Goal: Register for event/course

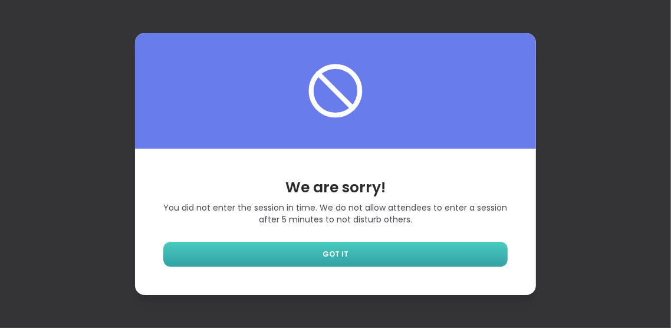
click at [373, 266] on link "GOT IT" at bounding box center [335, 254] width 344 height 25
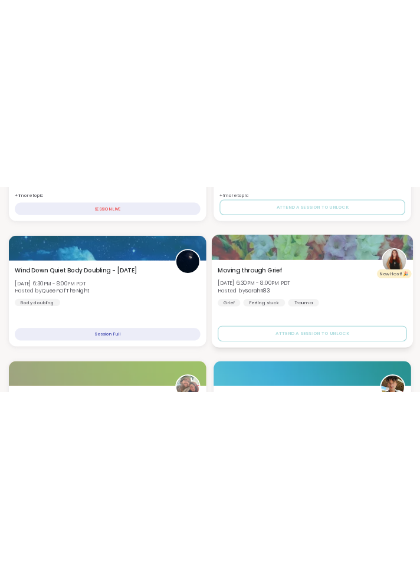
scroll to position [966, 0]
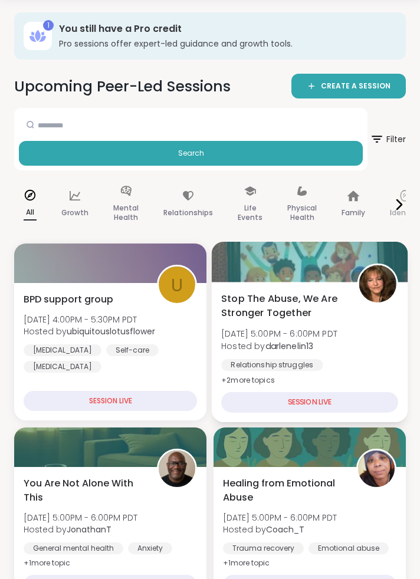
scroll to position [0, 0]
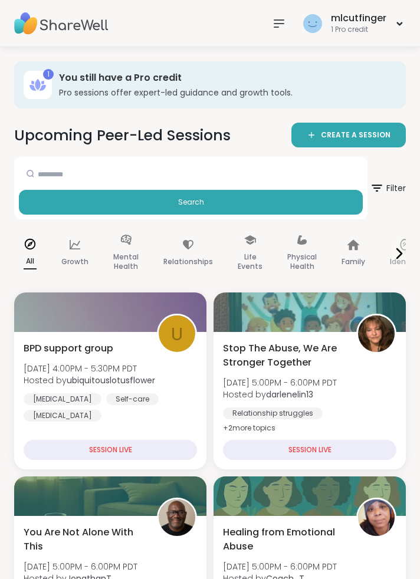
click at [280, 24] on icon at bounding box center [279, 23] width 14 height 14
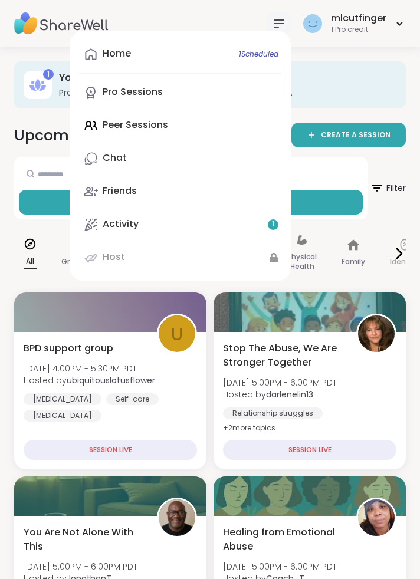
click at [268, 226] on link "Activity 1" at bounding box center [180, 224] width 202 height 28
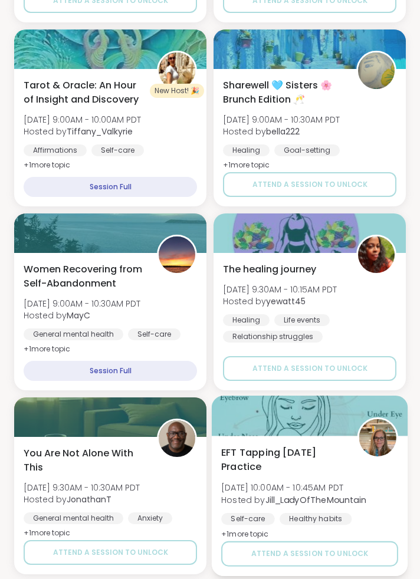
scroll to position [3021, 0]
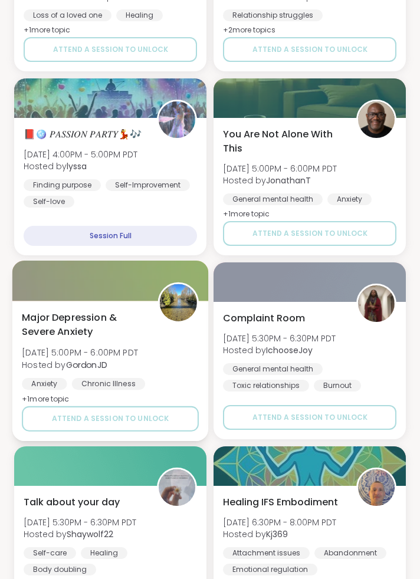
scroll to position [4091, 0]
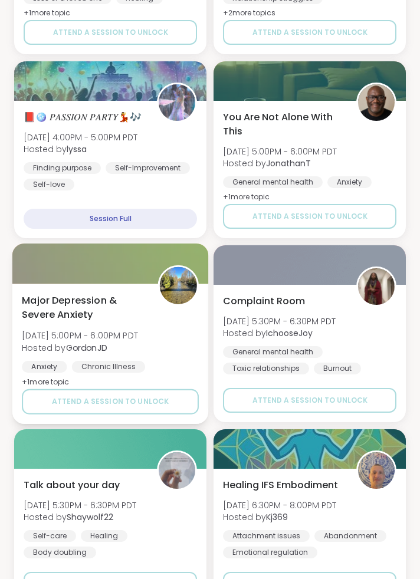
click at [174, 324] on div "Major [MEDICAL_DATA] & Severe Anxiety [DATE] 5:00PM - 6:00PM PDT Hosted by Gord…" at bounding box center [110, 341] width 177 height 96
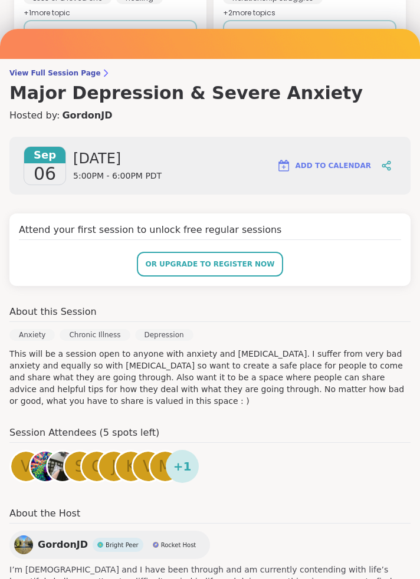
scroll to position [65, 0]
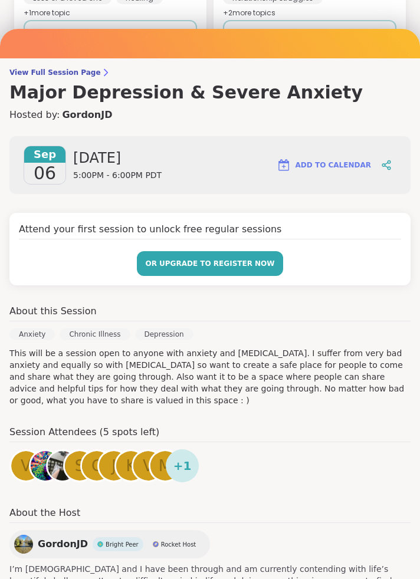
click at [246, 269] on span "or upgrade to register now" at bounding box center [209, 263] width 129 height 11
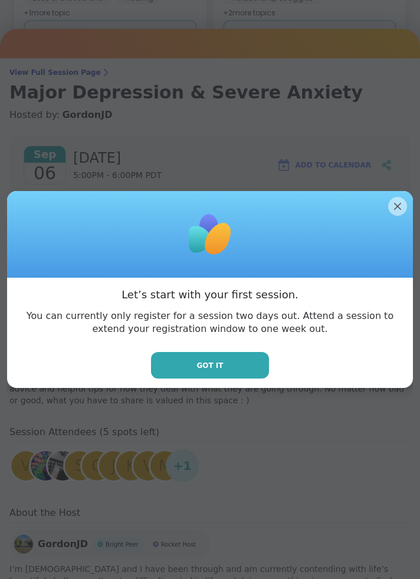
click at [235, 327] on button "Got it" at bounding box center [210, 365] width 118 height 27
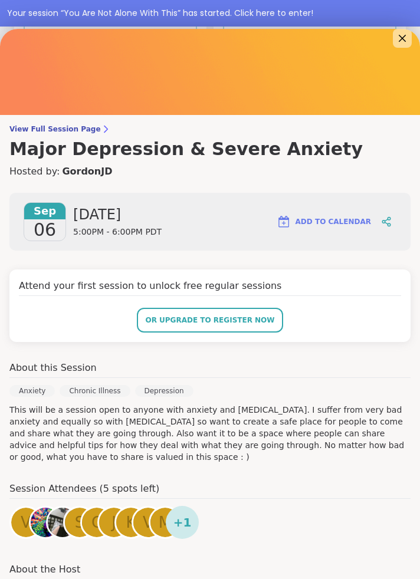
scroll to position [0, 0]
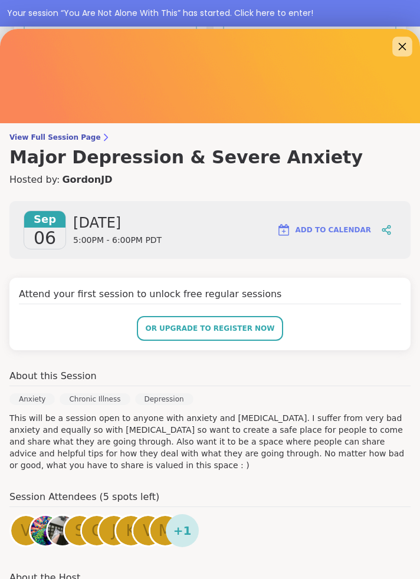
click at [399, 44] on icon at bounding box center [401, 46] width 15 height 15
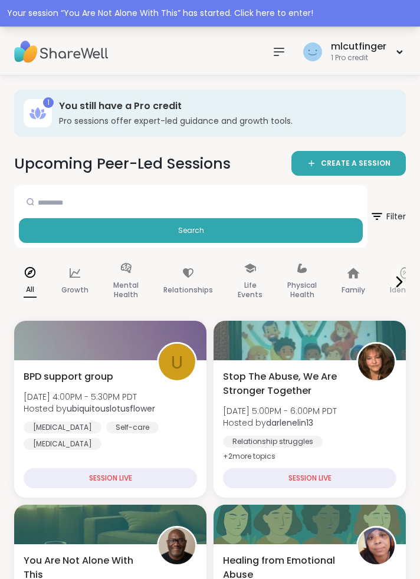
click at [394, 5] on div "Your session “ You Are Not Alone With This ” has started. Click here to enter!" at bounding box center [210, 13] width 420 height 27
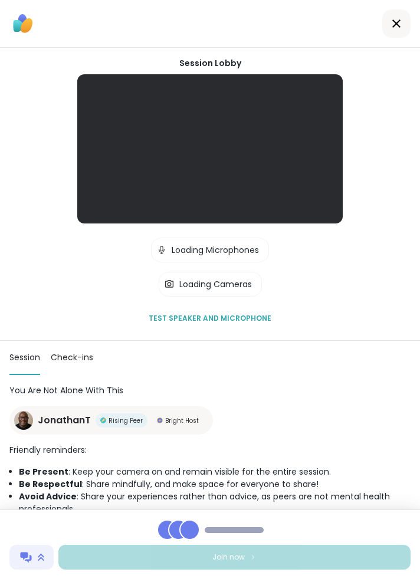
click at [385, 49] on div "Session Lobby | Loading Microphones | Loading Cameras Test speaker and micropho…" at bounding box center [210, 194] width 420 height 293
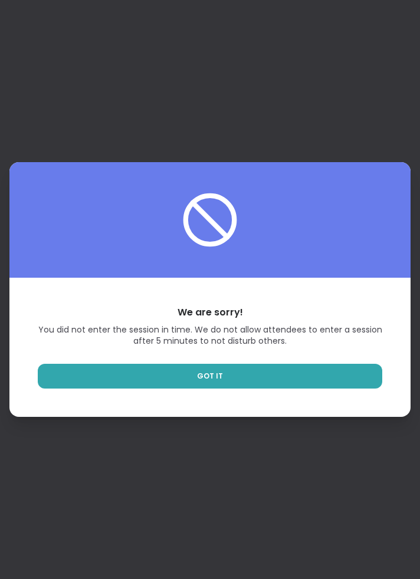
click at [263, 327] on div "We are sorry! You did not enter the session in time. We do not allow attendees …" at bounding box center [210, 289] width 420 height 579
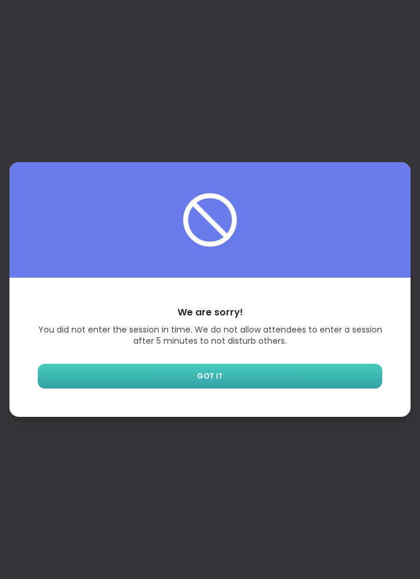
click at [269, 327] on link "GOT IT" at bounding box center [210, 376] width 344 height 25
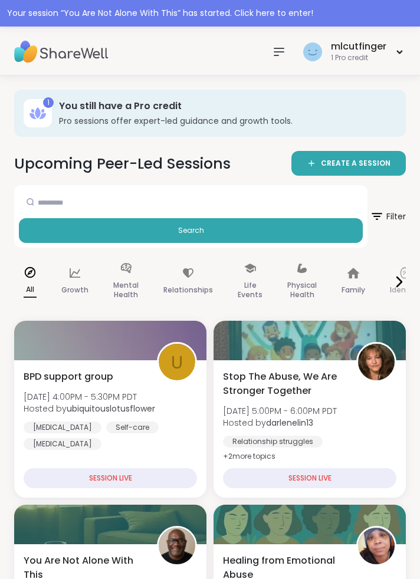
click at [273, 50] on icon at bounding box center [279, 52] width 14 height 14
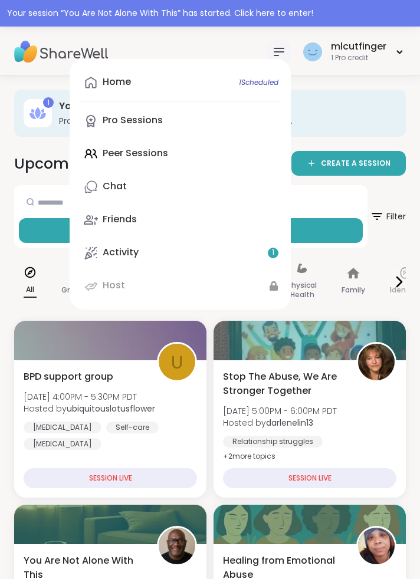
click at [245, 252] on link "Activity 1" at bounding box center [180, 253] width 202 height 28
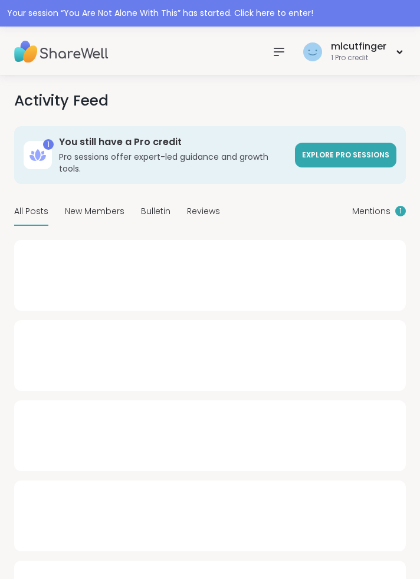
type textarea "*"
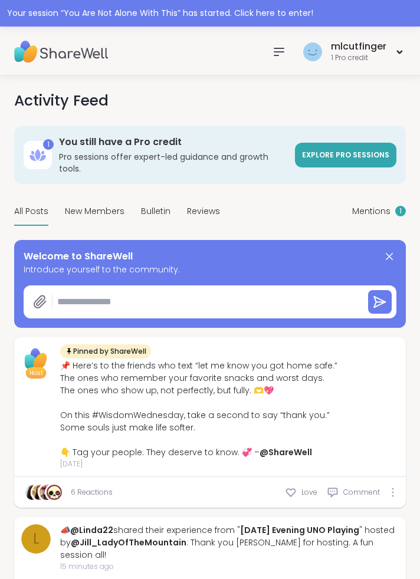
click at [281, 53] on icon at bounding box center [279, 52] width 14 height 14
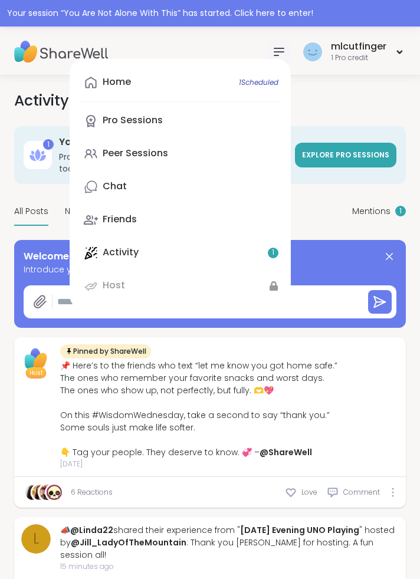
click at [264, 80] on span "1 Scheduled" at bounding box center [258, 82] width 39 height 9
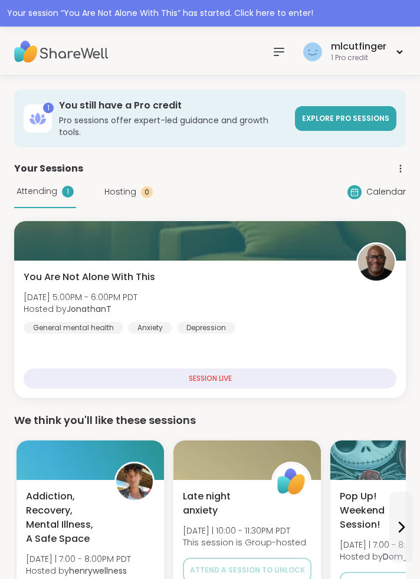
click at [399, 163] on icon at bounding box center [400, 168] width 11 height 11
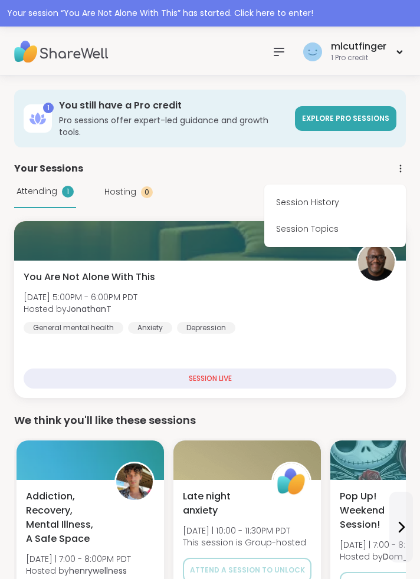
click at [339, 189] on link "Session History" at bounding box center [335, 202] width 132 height 27
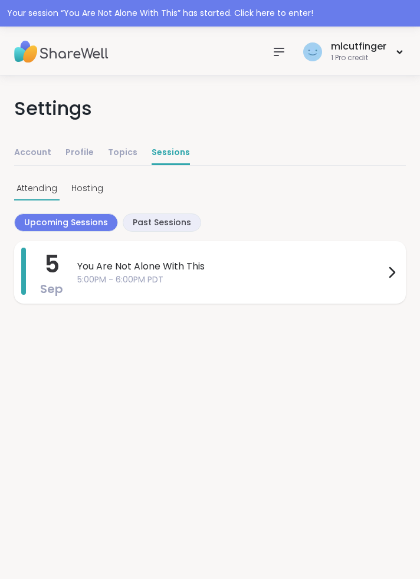
click at [388, 274] on icon at bounding box center [391, 272] width 14 height 14
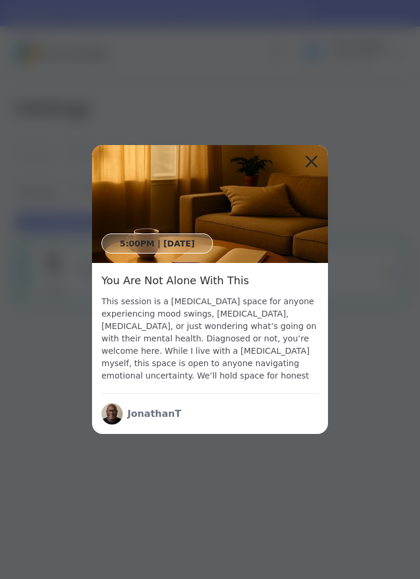
click at [313, 167] on icon at bounding box center [311, 162] width 12 height 12
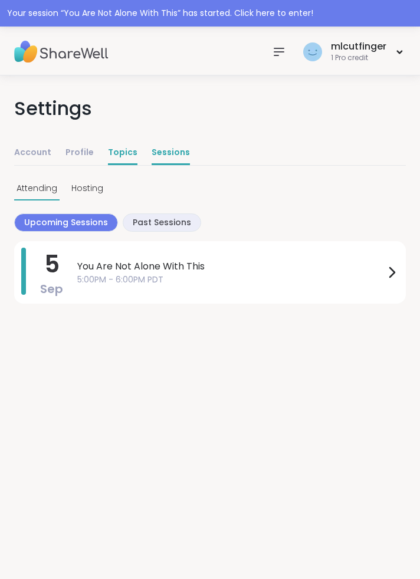
click at [116, 151] on link "Topics" at bounding box center [122, 153] width 29 height 24
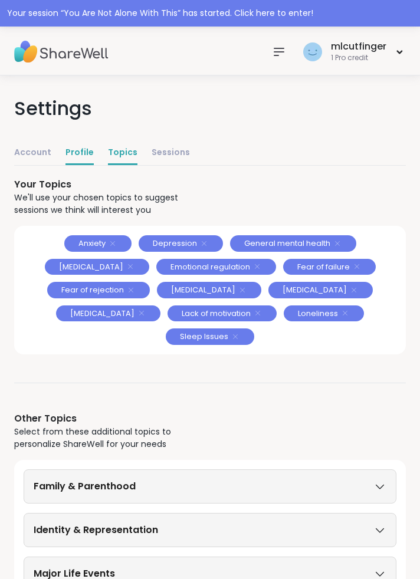
click at [78, 146] on link "Profile" at bounding box center [79, 153] width 28 height 24
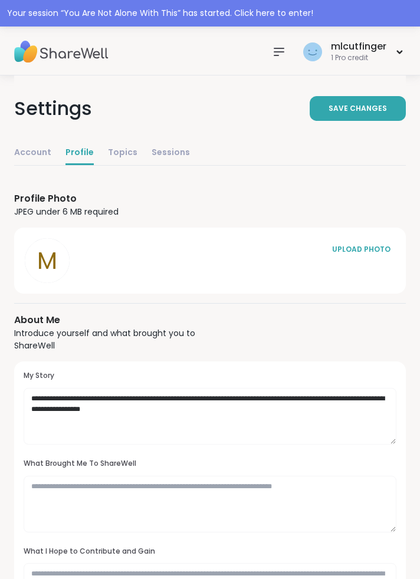
click at [283, 45] on icon at bounding box center [279, 52] width 14 height 14
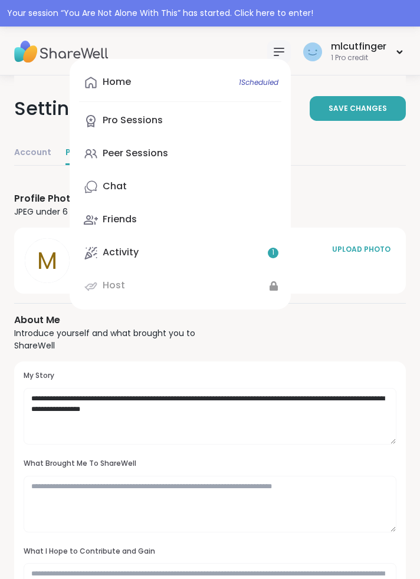
click at [36, 126] on div "Settings Save Changes" at bounding box center [209, 108] width 391 height 66
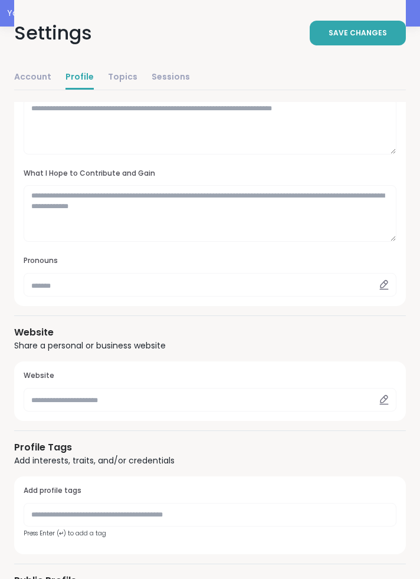
scroll to position [666, 0]
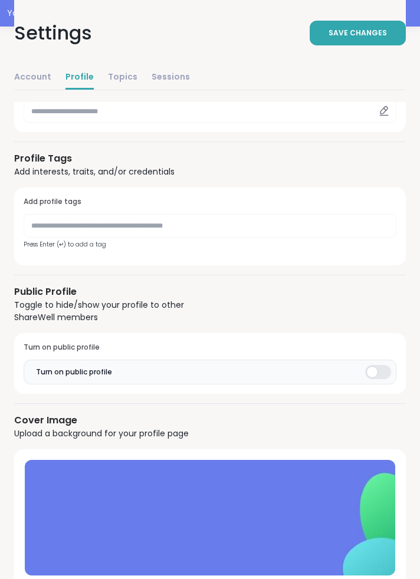
click at [204, 327] on div "UPLOAD PHOTO" at bounding box center [209, 532] width 391 height 166
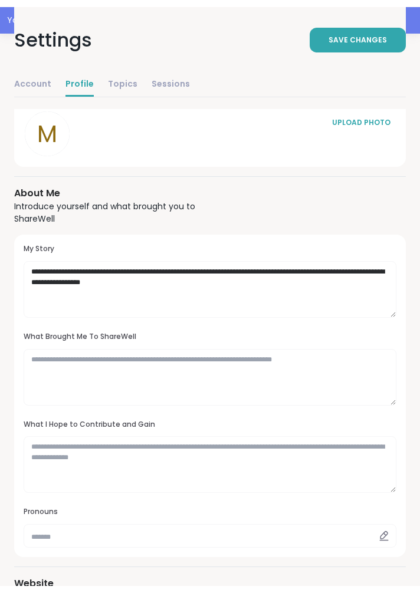
scroll to position [0, 0]
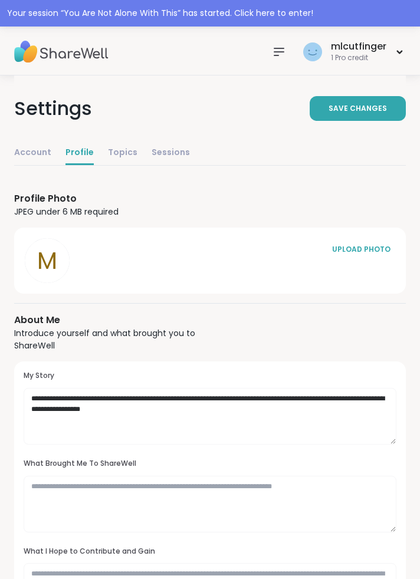
click at [272, 52] on icon at bounding box center [279, 52] width 14 height 14
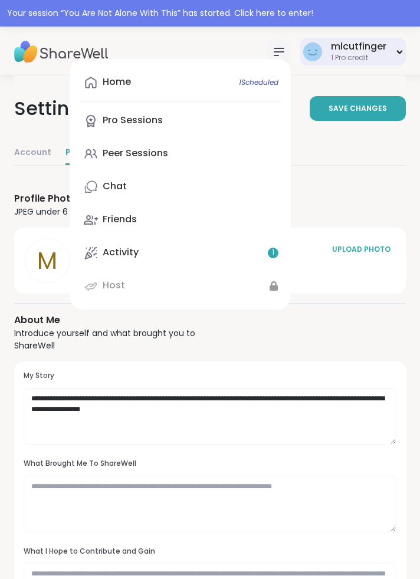
click at [395, 52] on div "mlcutfinger 1 Pro credit" at bounding box center [352, 52] width 105 height 28
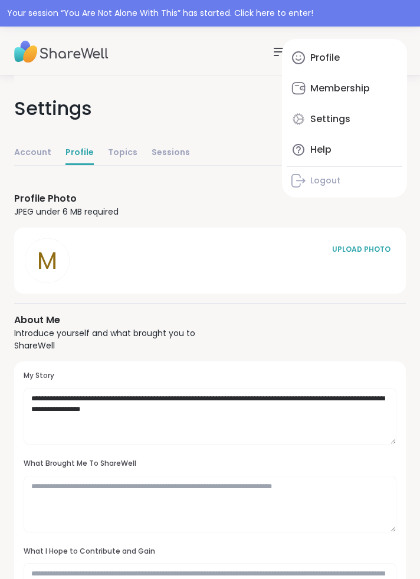
click at [325, 148] on div "Help" at bounding box center [320, 149] width 21 height 13
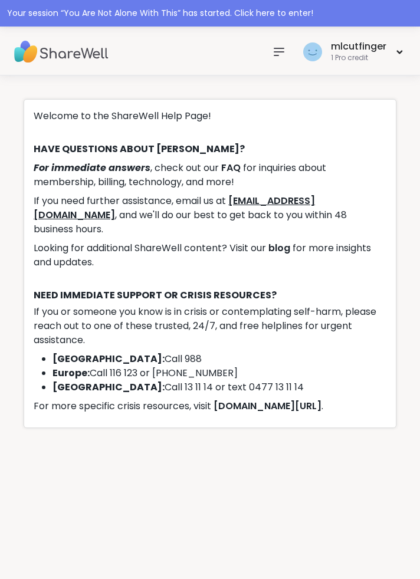
click at [277, 204] on link "[EMAIL_ADDRESS][DOMAIN_NAME]" at bounding box center [174, 208] width 281 height 28
click at [229, 153] on h4 "HAVE QUESTIONS ABOUT [PERSON_NAME]?" at bounding box center [210, 151] width 352 height 19
click at [231, 164] on link "FAQ" at bounding box center [230, 168] width 19 height 14
click at [232, 168] on link "FAQ" at bounding box center [230, 168] width 19 height 14
click at [309, 200] on link "[EMAIL_ADDRESS][DOMAIN_NAME]" at bounding box center [174, 208] width 281 height 28
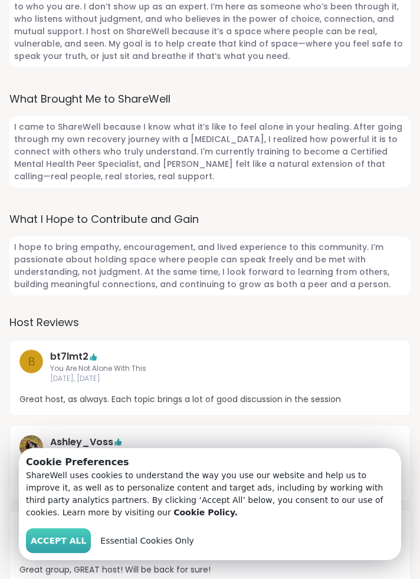
scroll to position [691, 0]
click at [59, 547] on span "Accept All" at bounding box center [58, 540] width 55 height 12
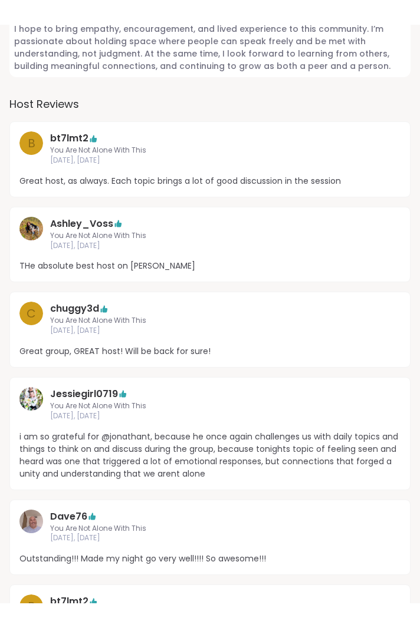
scroll to position [932, 0]
